Goal: Transaction & Acquisition: Download file/media

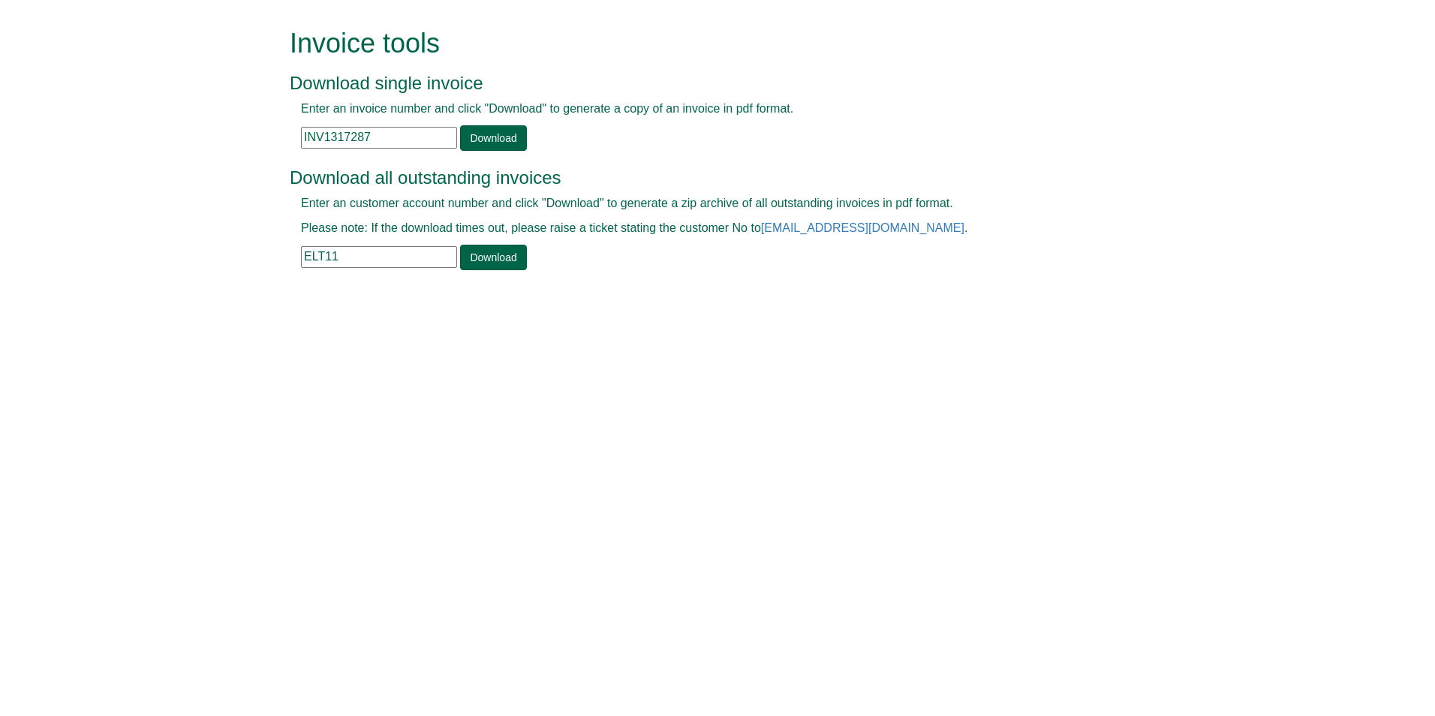
drag, startPoint x: 373, startPoint y: 138, endPoint x: 301, endPoint y: 132, distance: 72.3
click at [301, 132] on input "INV1317287" at bounding box center [379, 138] width 156 height 22
paste input "INV1275782"
type input "INV1275782"
click at [494, 134] on link "Download" at bounding box center [493, 138] width 66 height 26
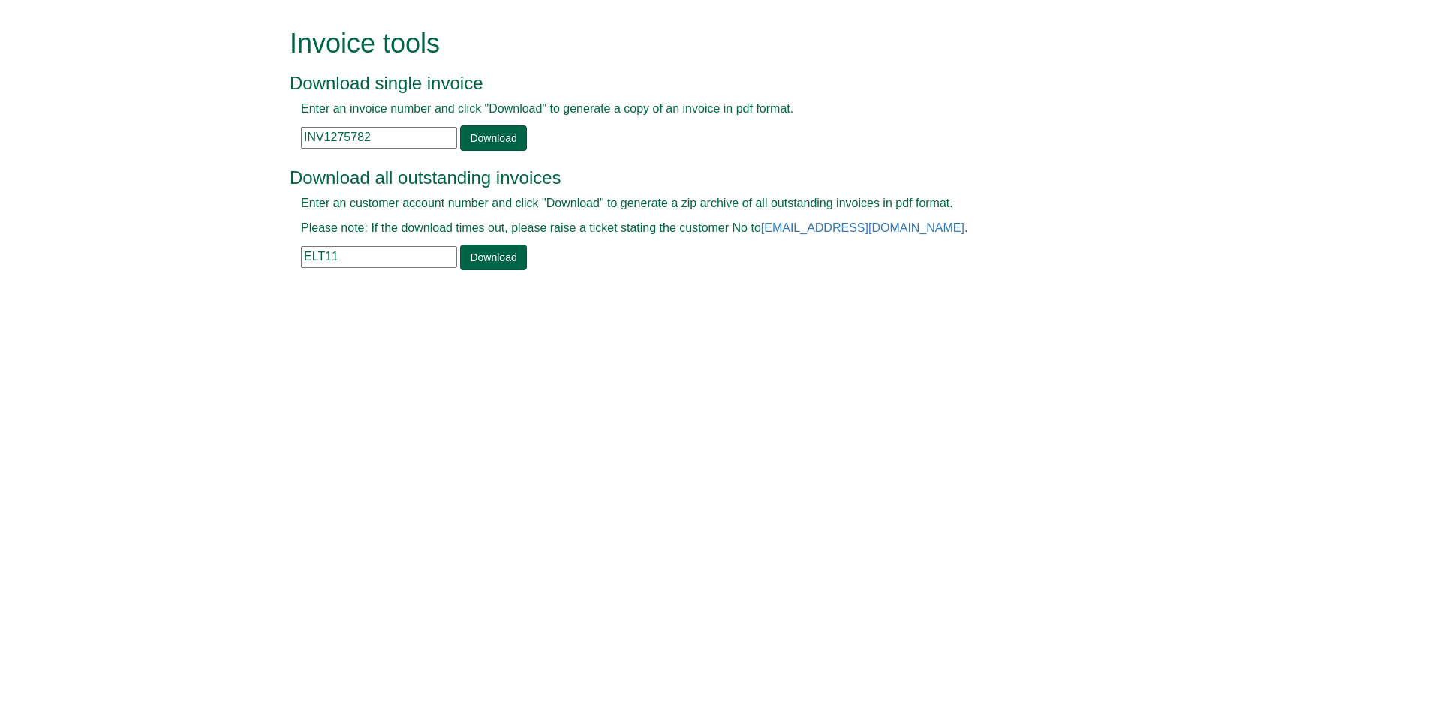
drag, startPoint x: 386, startPoint y: 140, endPoint x: 296, endPoint y: 140, distance: 90.1
click at [296, 140] on div "Enter an invoice number and click "Download" to generate a copy of an invoice i…" at bounding box center [701, 126] width 822 height 50
paste input "INV1277730"
type input "INV1277730"
click at [490, 136] on link "Download" at bounding box center [493, 138] width 66 height 26
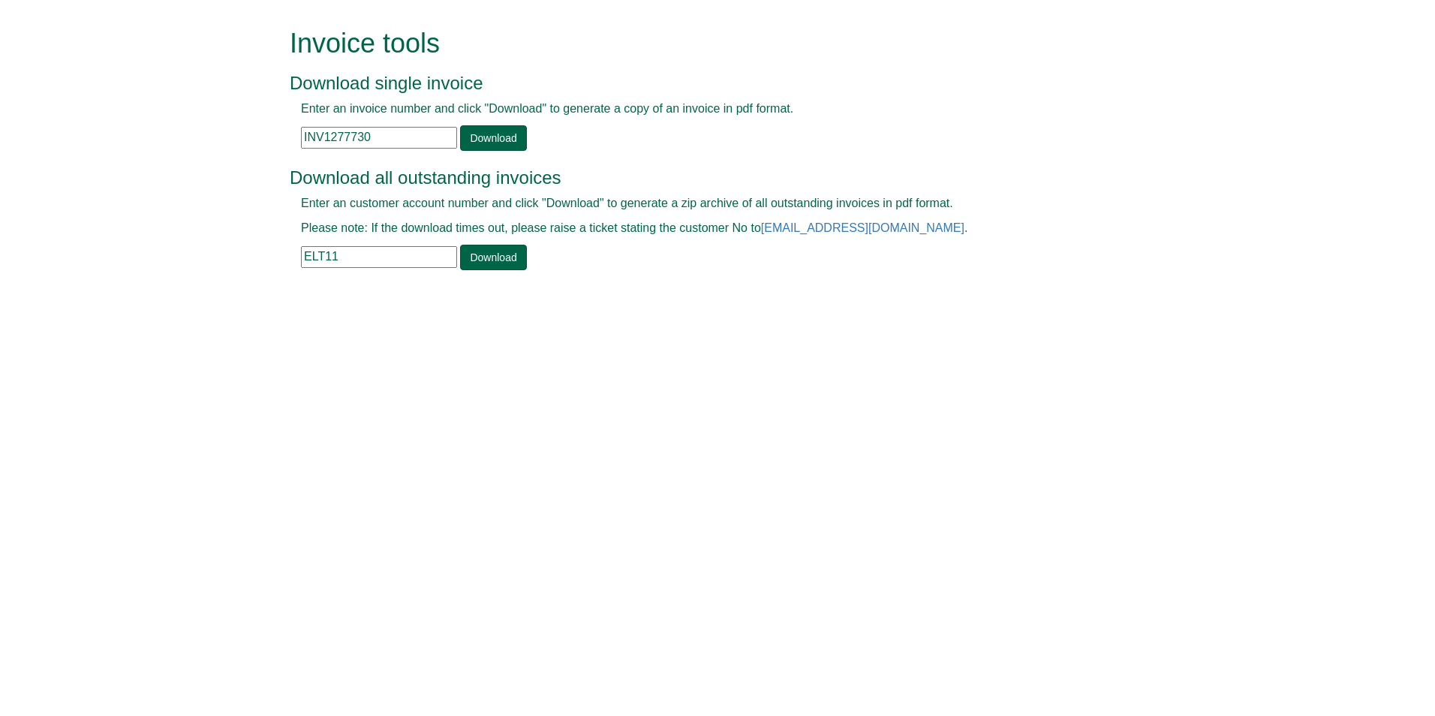
drag, startPoint x: 369, startPoint y: 137, endPoint x: 288, endPoint y: 138, distance: 81.1
click at [294, 137] on div "Enter an invoice number and click "Download" to generate a copy of an invoice i…" at bounding box center [701, 126] width 822 height 50
paste input "INV1354517"
type input "INV1354517"
click at [486, 134] on link "Download" at bounding box center [493, 138] width 66 height 26
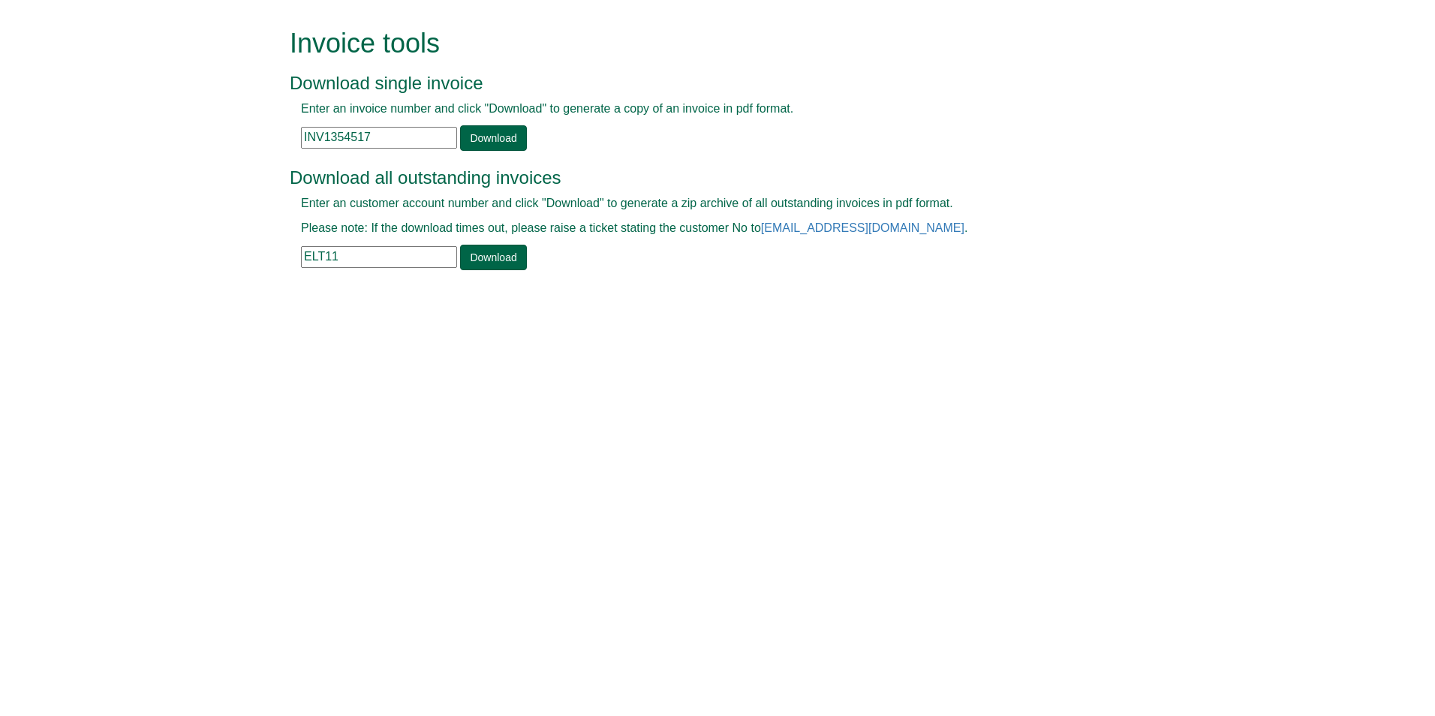
drag, startPoint x: 380, startPoint y: 136, endPoint x: 294, endPoint y: 134, distance: 85.6
click at [294, 134] on div "Enter an invoice number and click "Download" to generate a copy of an invoice i…" at bounding box center [701, 126] width 822 height 50
paste input "INV1326622"
type input "INV1326622"
click at [495, 136] on link "Download" at bounding box center [493, 138] width 66 height 26
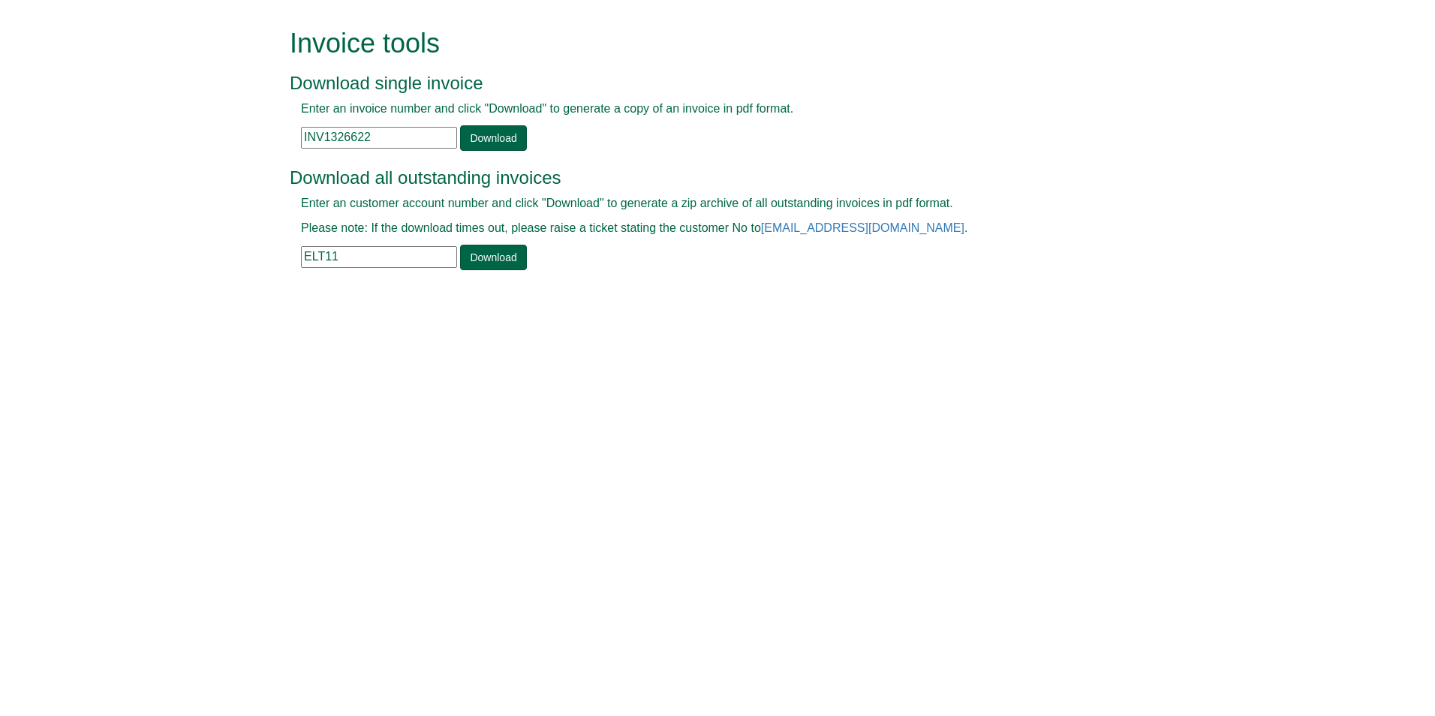
drag, startPoint x: 373, startPoint y: 132, endPoint x: 293, endPoint y: 131, distance: 79.6
click at [293, 131] on div "Enter an invoice number and click "Download" to generate a copy of an invoice i…" at bounding box center [701, 126] width 822 height 50
paste input "INV1326622"
type input "INV1326622"
click at [475, 138] on link "Download" at bounding box center [493, 138] width 66 height 26
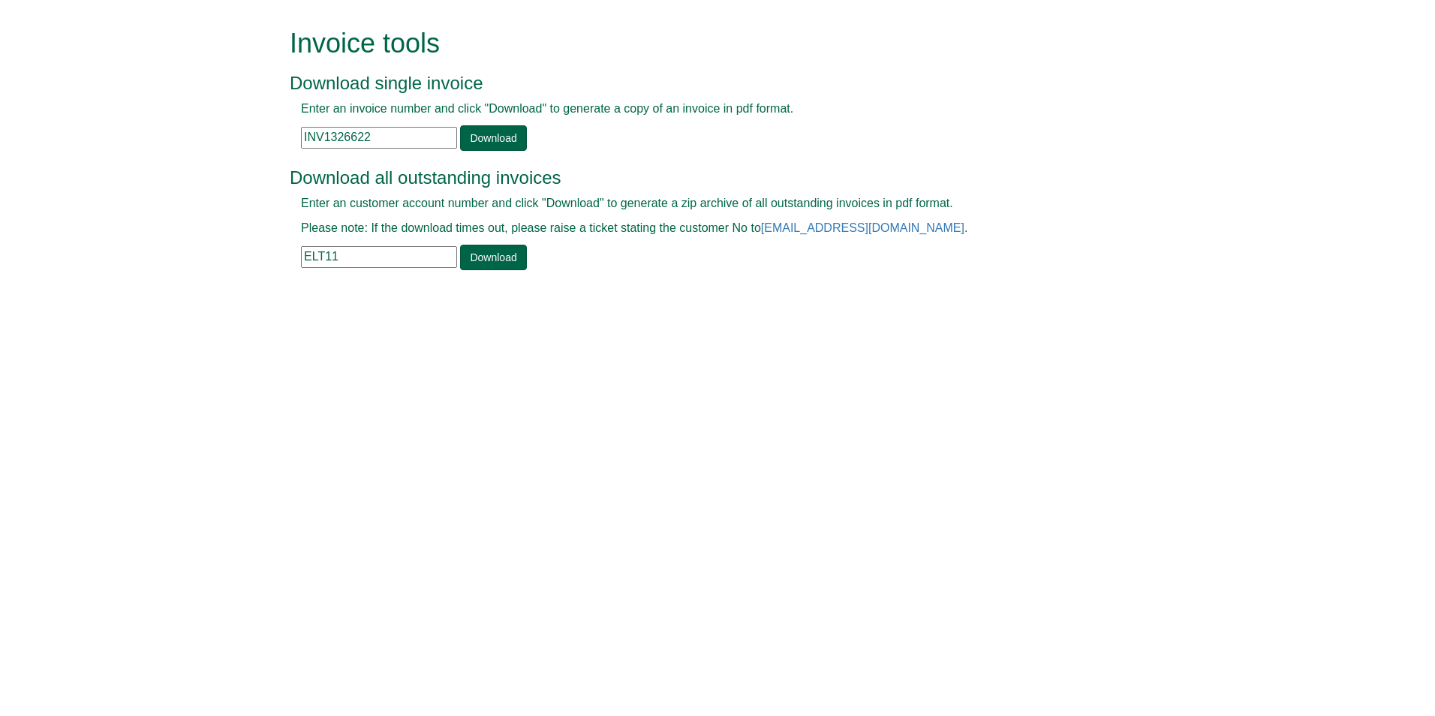
click at [1398, 89] on form "Invoice tools Download single invoice Enter an invoice number and click "Downlo…" at bounding box center [717, 151] width 1435 height 302
